Goal: Information Seeking & Learning: Compare options

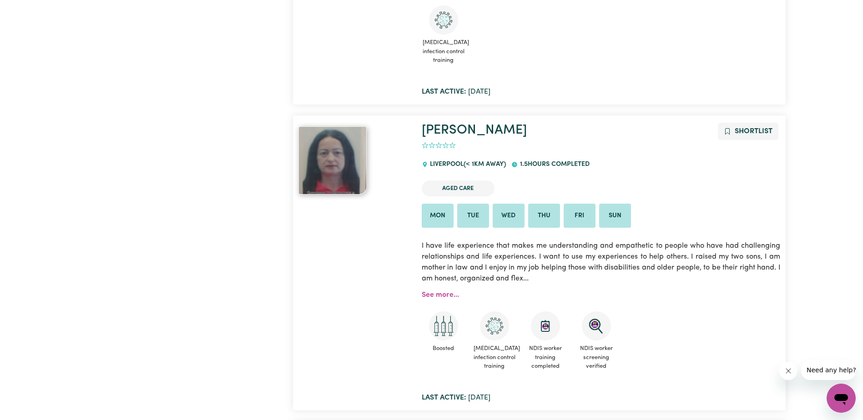
scroll to position [682, 0]
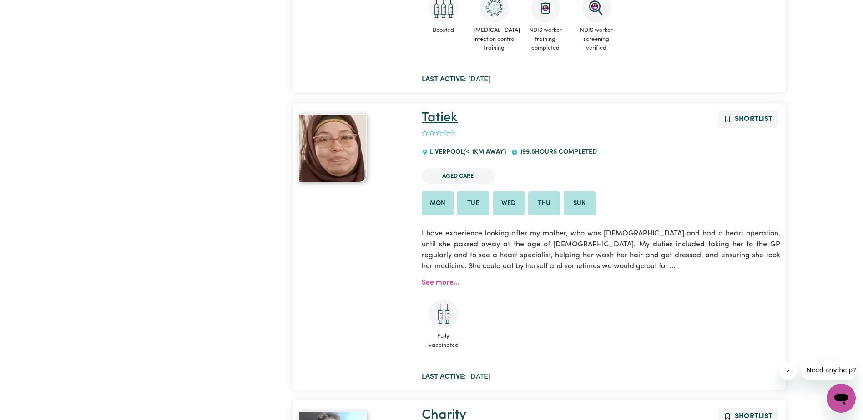
click at [448, 121] on link "Tatiek" at bounding box center [440, 117] width 36 height 13
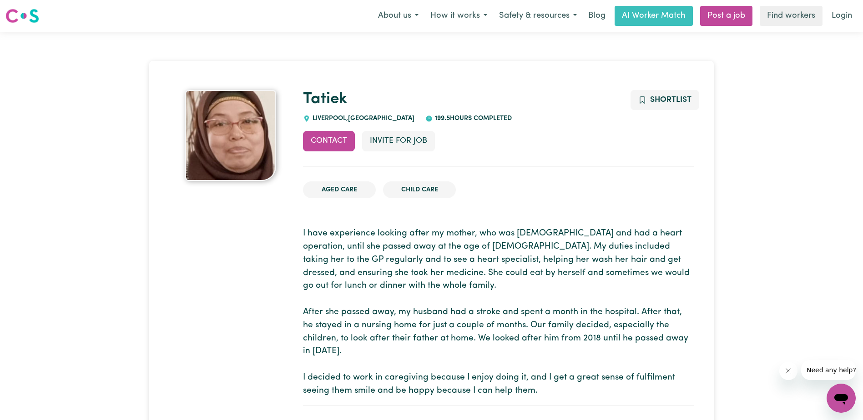
click at [21, 14] on img at bounding box center [22, 16] width 34 height 16
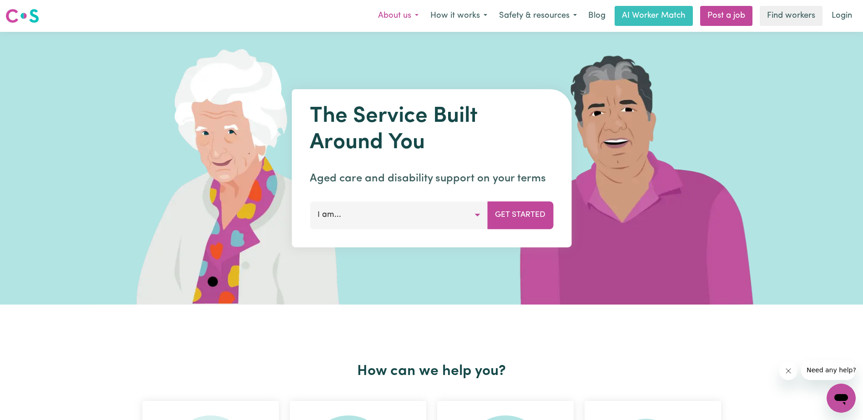
click at [420, 18] on button "About us" at bounding box center [398, 15] width 52 height 19
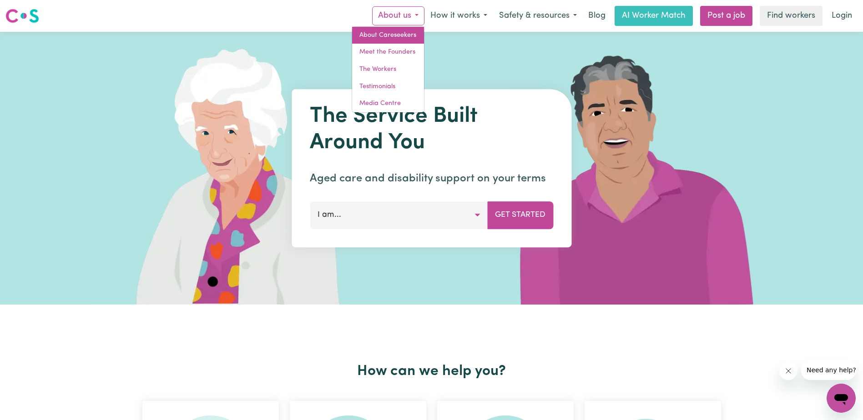
click at [405, 30] on link "About Careseekers" at bounding box center [388, 35] width 72 height 17
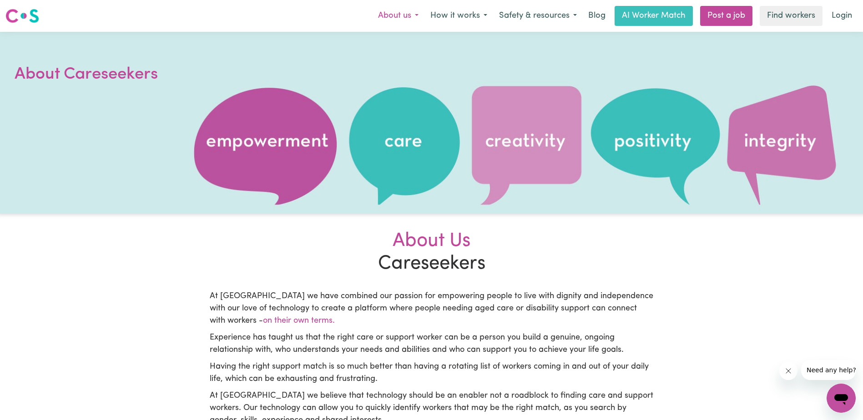
click at [414, 15] on button "About us" at bounding box center [398, 15] width 52 height 19
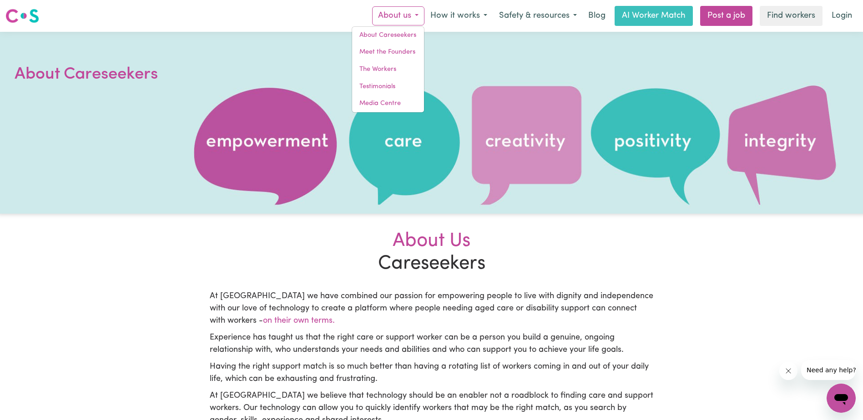
click at [509, 193] on div at bounding box center [431, 123] width 863 height 182
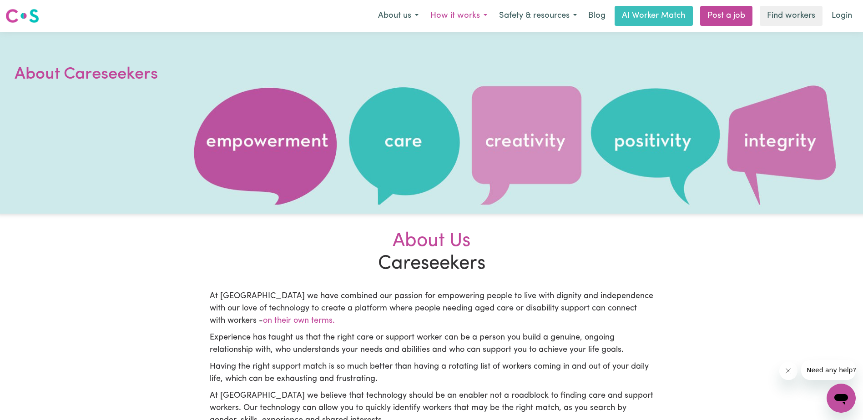
click at [483, 15] on button "How it works" at bounding box center [458, 15] width 69 height 19
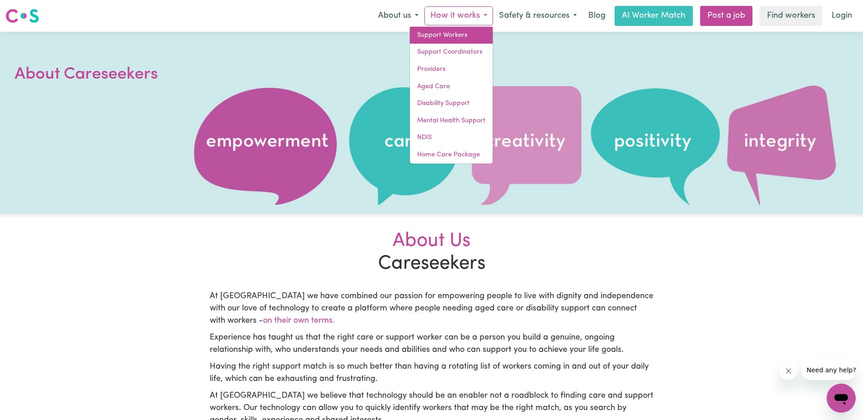
click at [452, 32] on link "Support Workers" at bounding box center [451, 35] width 83 height 17
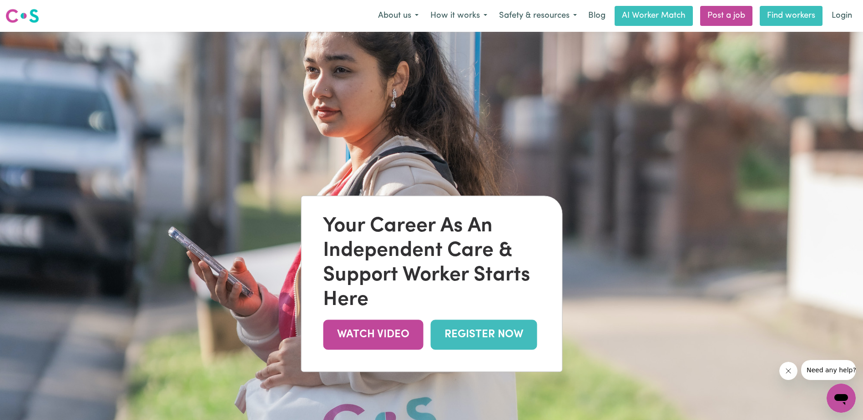
click at [787, 16] on link "Find workers" at bounding box center [790, 16] width 63 height 20
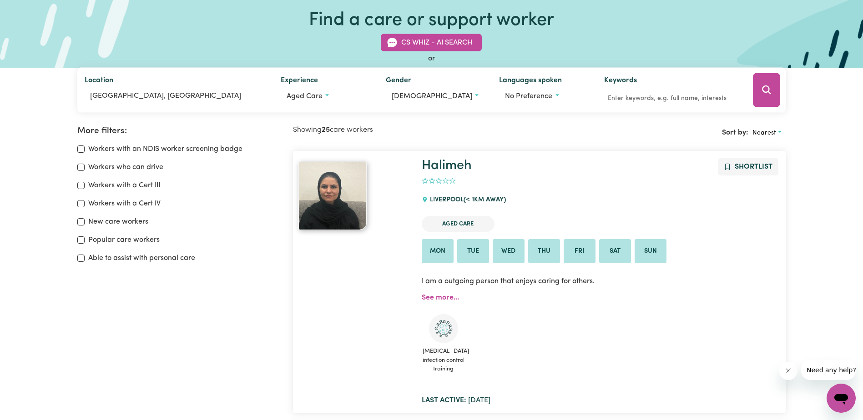
scroll to position [45, 0]
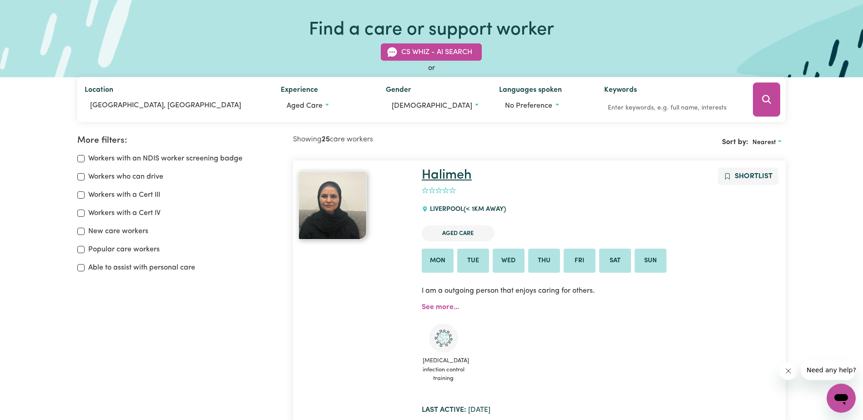
click at [456, 178] on link "Halimeh" at bounding box center [447, 175] width 50 height 13
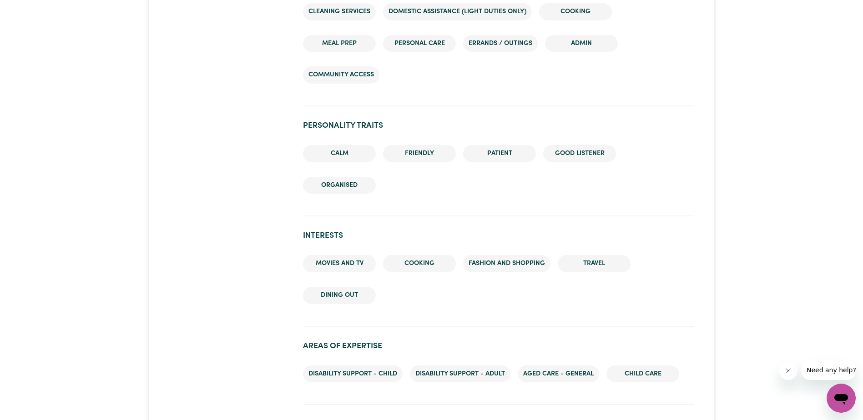
scroll to position [909, 0]
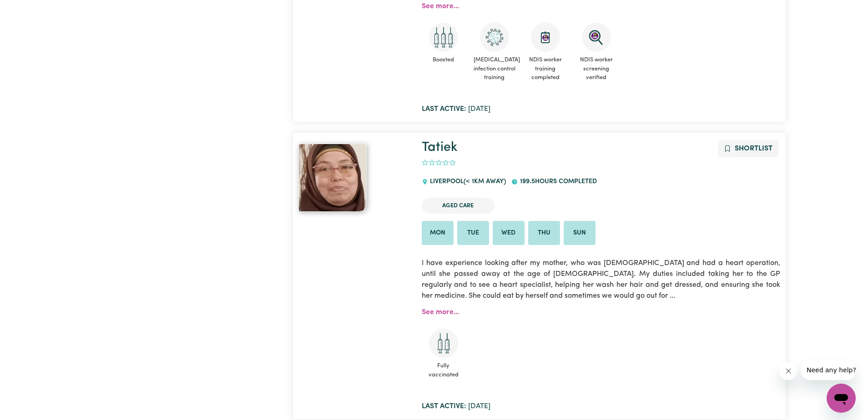
scroll to position [637, 0]
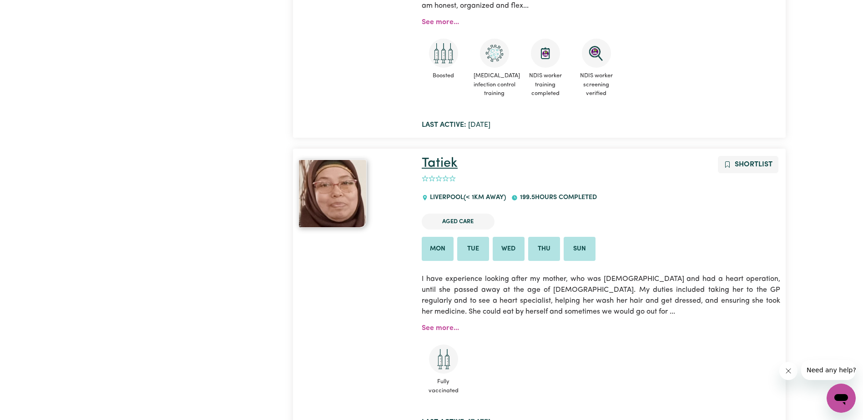
click at [438, 162] on link "Tatiek" at bounding box center [440, 163] width 36 height 13
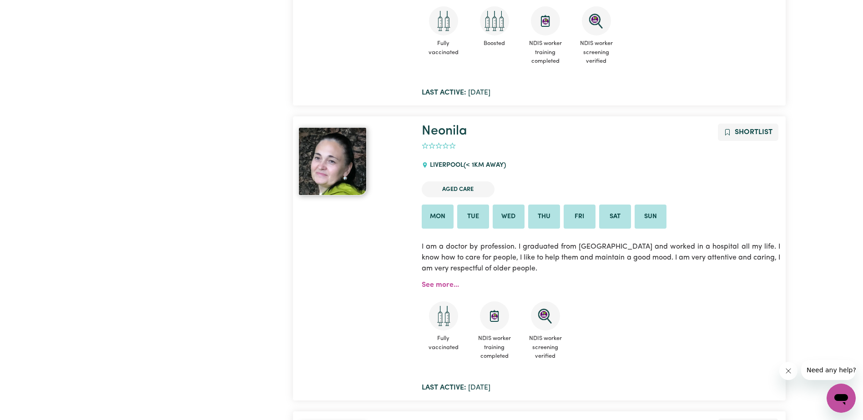
scroll to position [1773, 0]
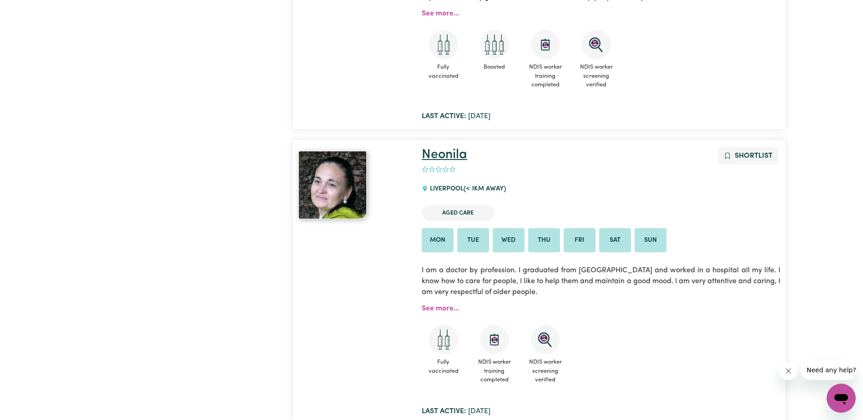
click at [460, 158] on link "Neonila" at bounding box center [444, 154] width 45 height 13
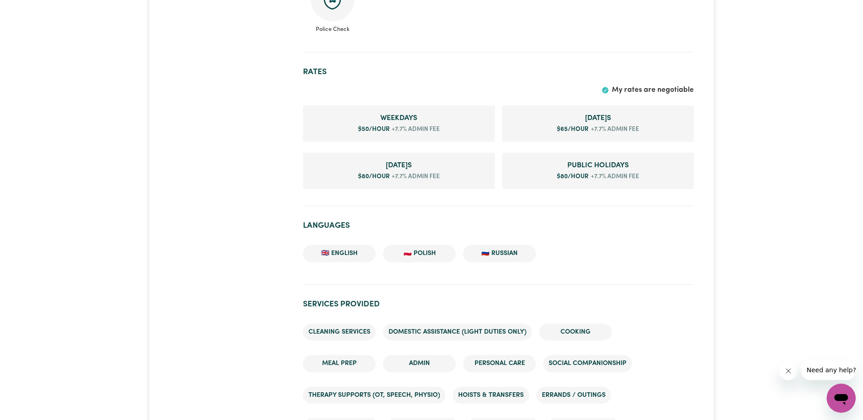
scroll to position [682, 0]
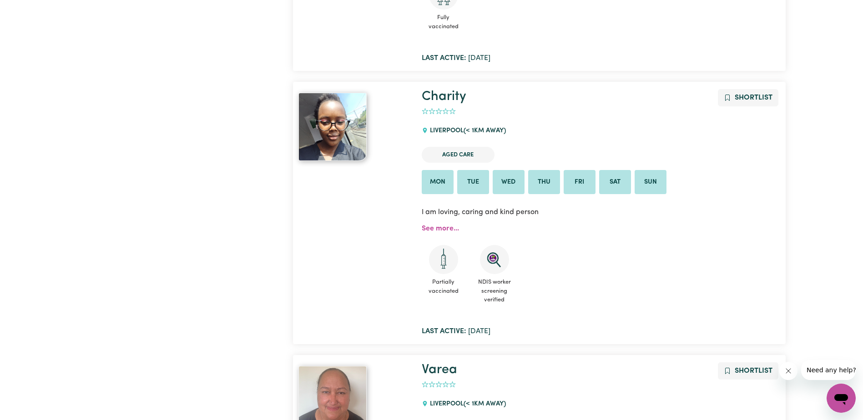
scroll to position [1000, 0]
click at [447, 96] on link "Charity" at bounding box center [444, 96] width 45 height 13
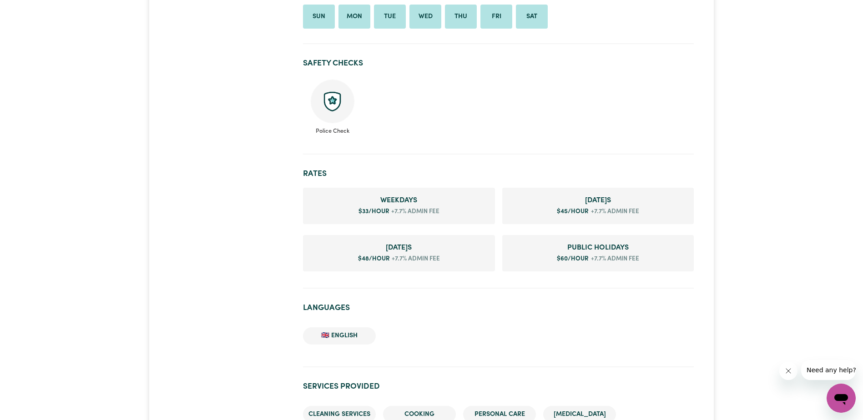
scroll to position [500, 0]
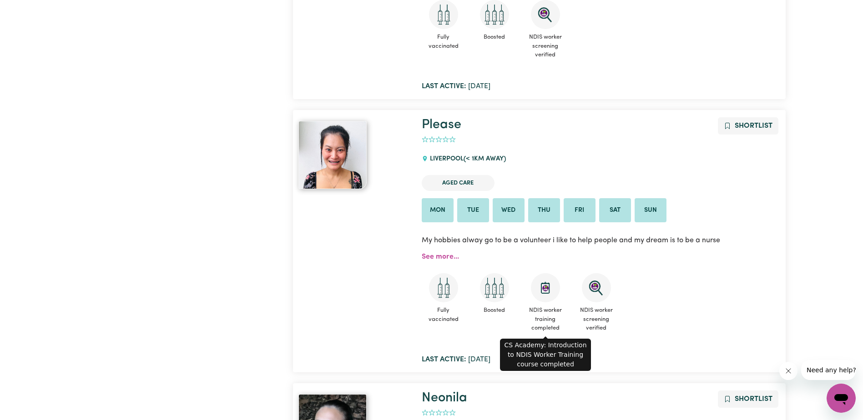
scroll to position [1546, 0]
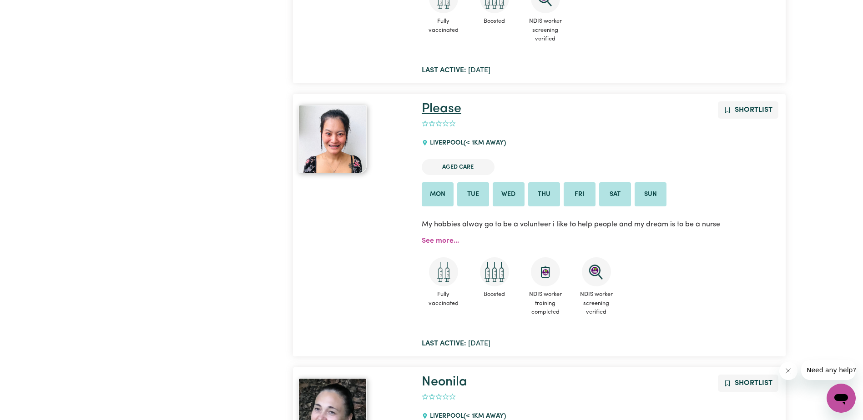
click at [444, 114] on link "Please" at bounding box center [442, 108] width 40 height 13
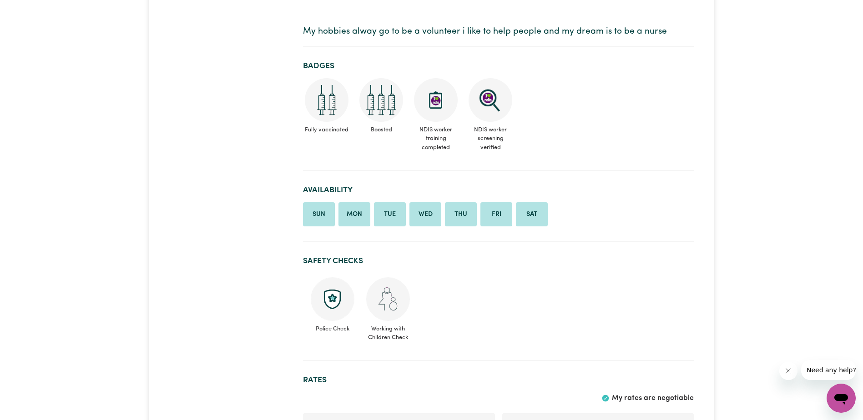
scroll to position [45, 0]
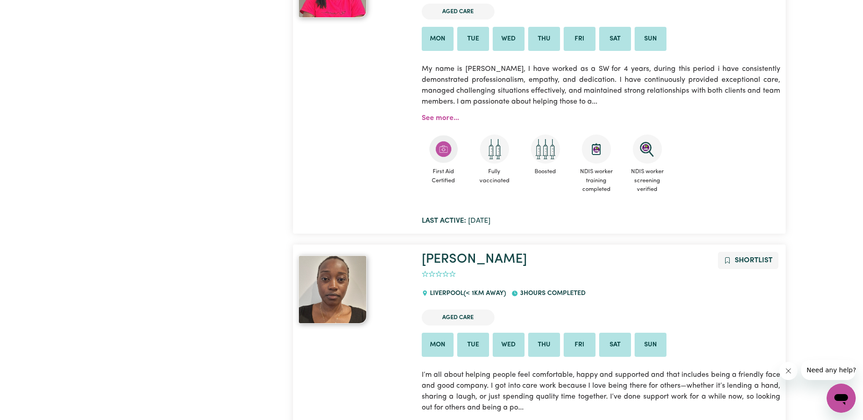
scroll to position [2365, 0]
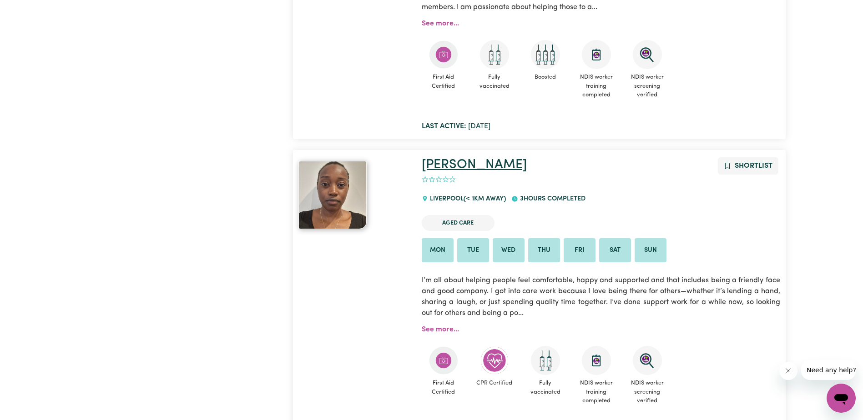
click at [448, 168] on link "[PERSON_NAME]" at bounding box center [474, 164] width 105 height 13
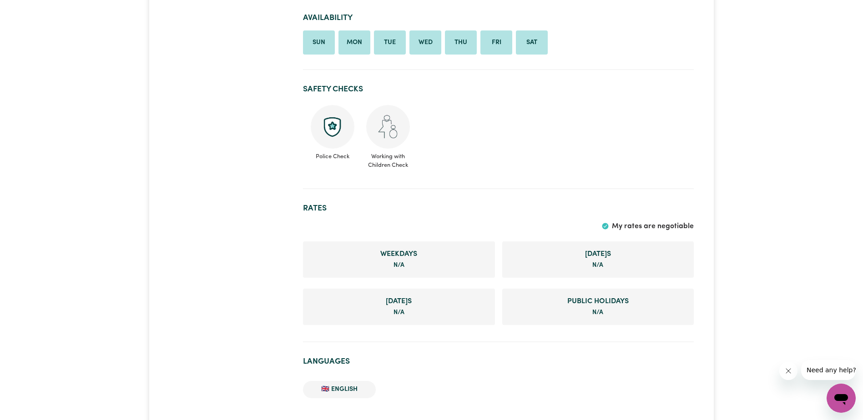
scroll to position [500, 0]
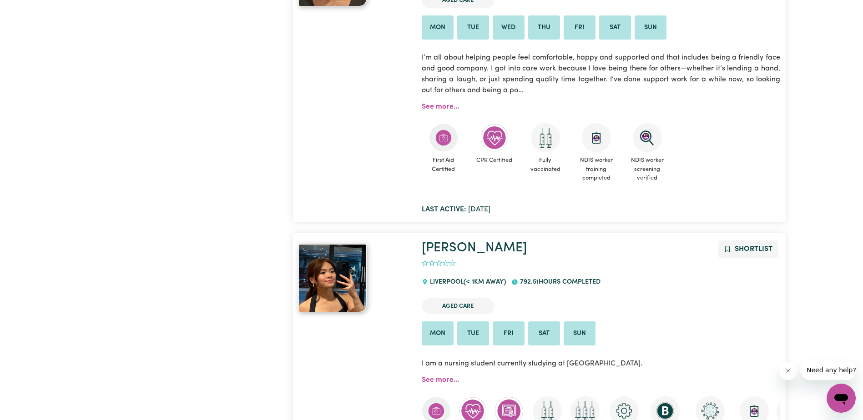
scroll to position [2592, 0]
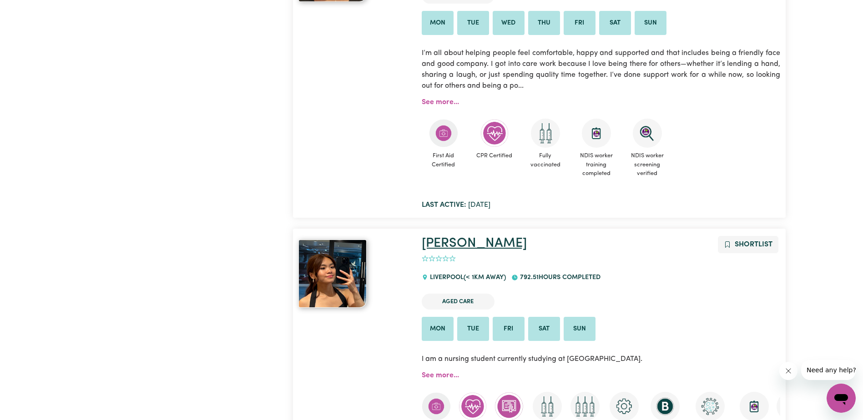
click at [427, 245] on link "[PERSON_NAME]" at bounding box center [474, 243] width 105 height 13
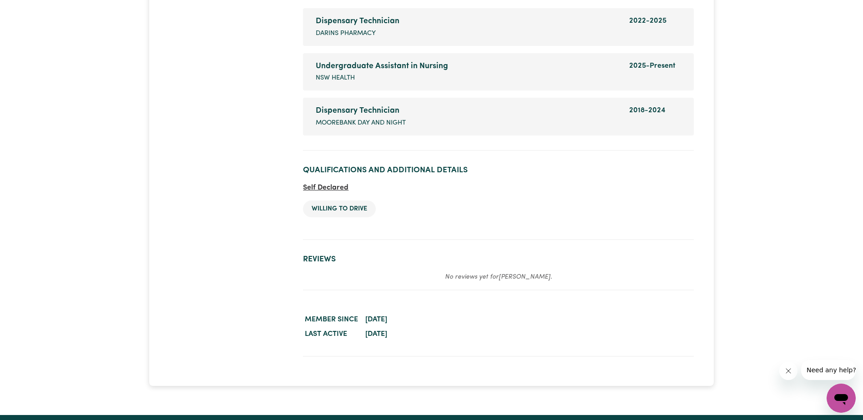
scroll to position [1364, 0]
